Goal: Information Seeking & Learning: Learn about a topic

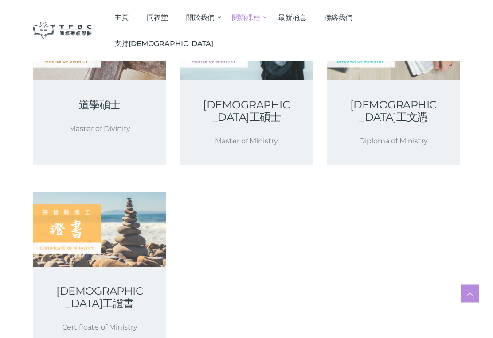
scroll to position [155, 0]
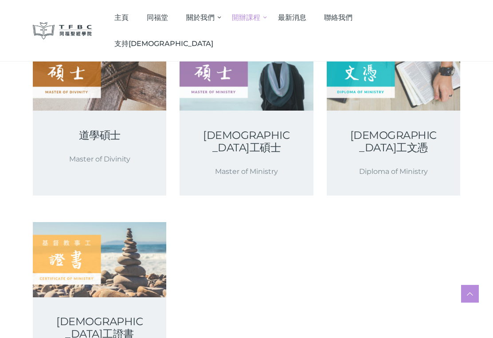
click at [392, 103] on link at bounding box center [392, 73] width 133 height 75
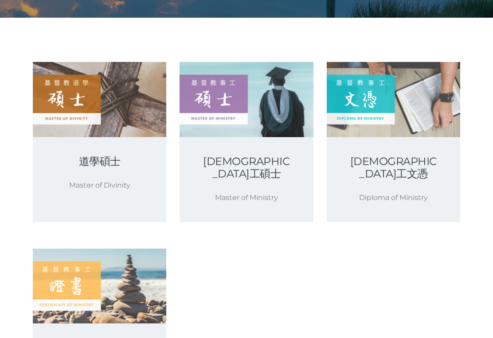
scroll to position [168, 0]
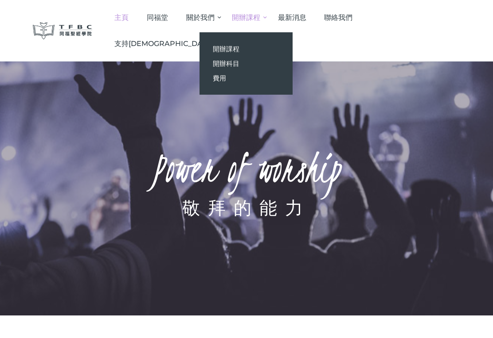
click at [306, 19] on span "最新消息" at bounding box center [292, 17] width 28 height 8
